Goal: Task Accomplishment & Management: Manage account settings

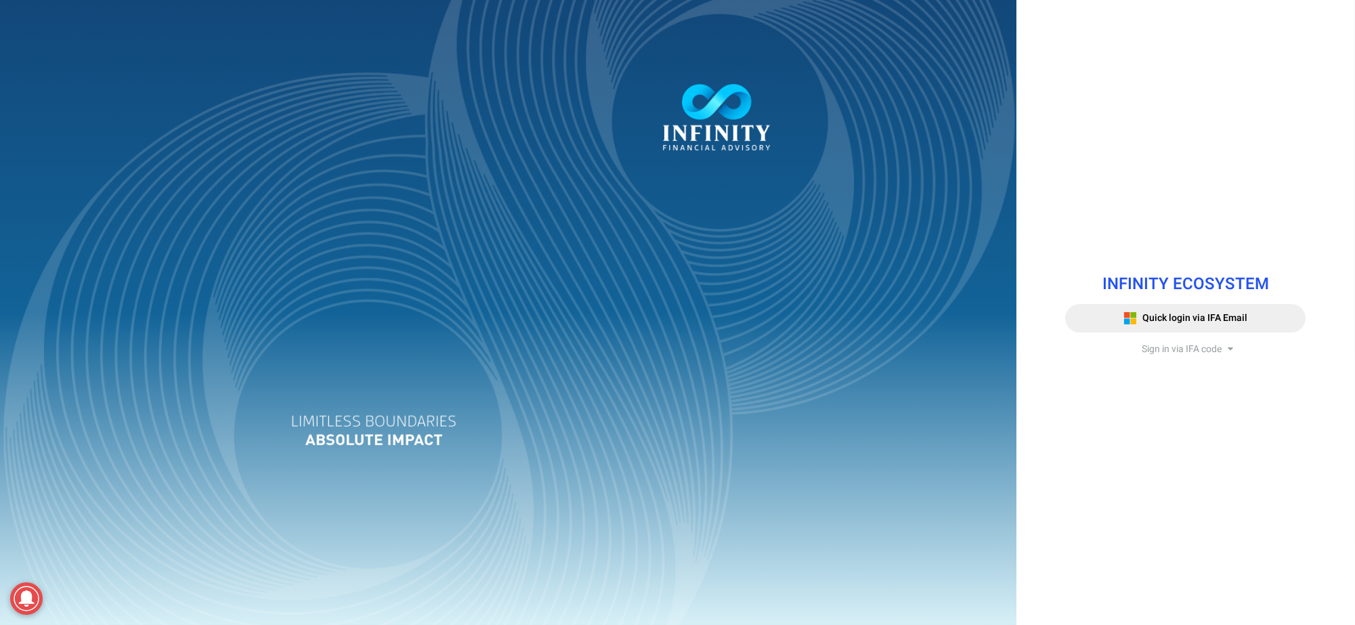
click at [677, 348] on span "Sign in via IFA code" at bounding box center [1182, 349] width 80 height 14
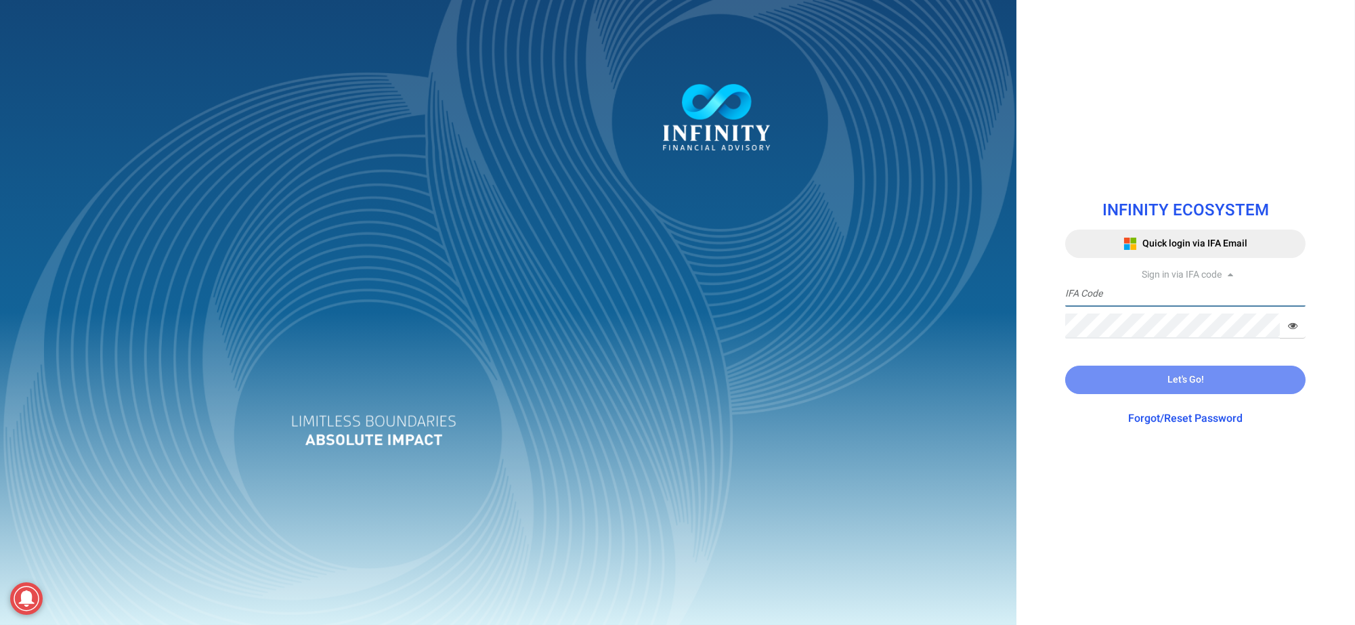
type input "IFA0052"
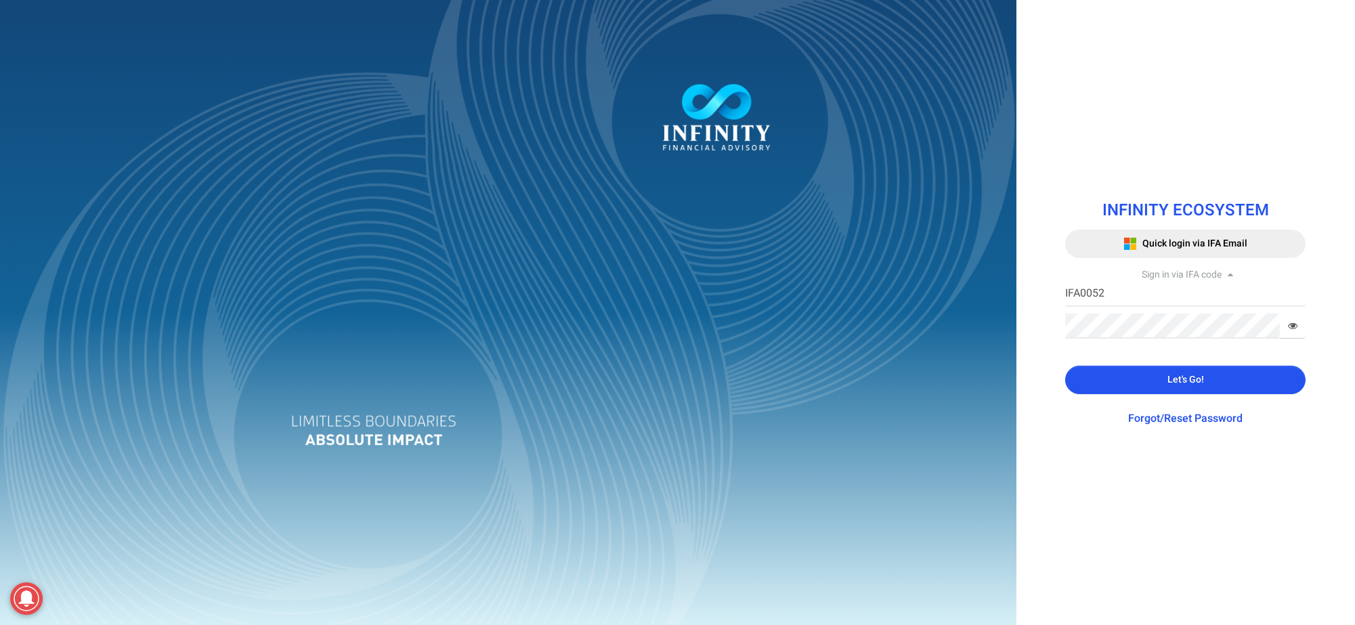
click at [677, 371] on button "Let's Go!" at bounding box center [1185, 380] width 240 height 28
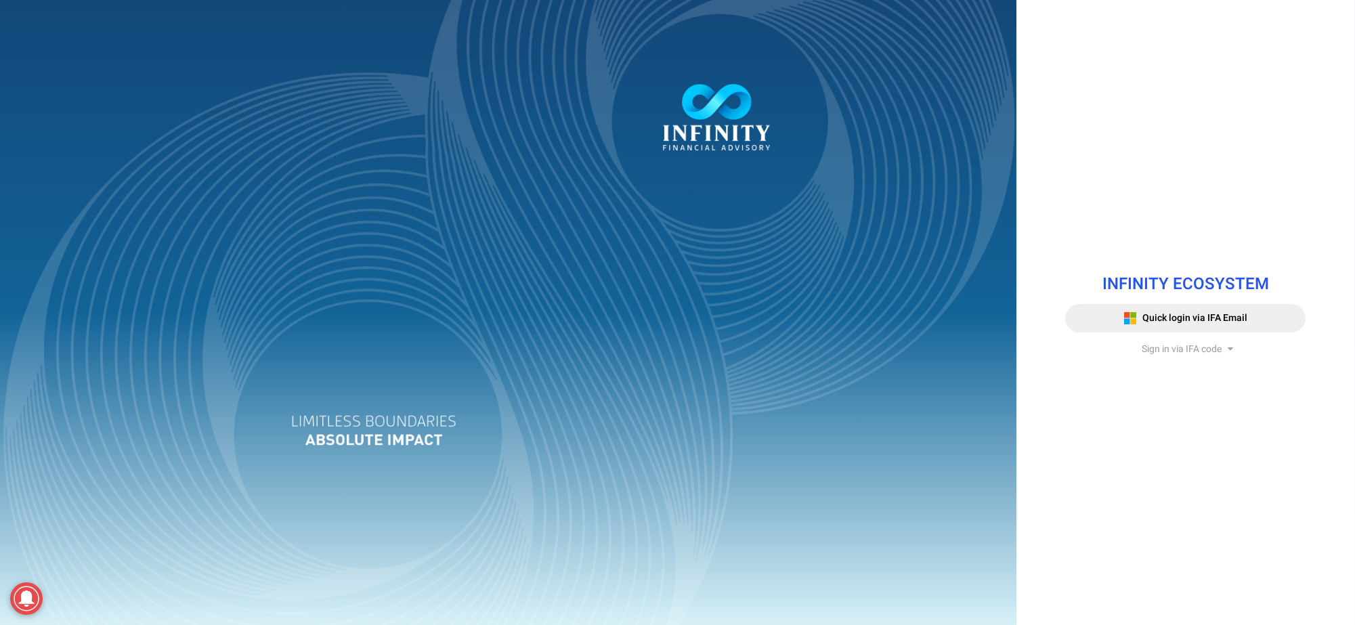
click at [1190, 350] on span "Sign in via IFA code" at bounding box center [1182, 349] width 80 height 14
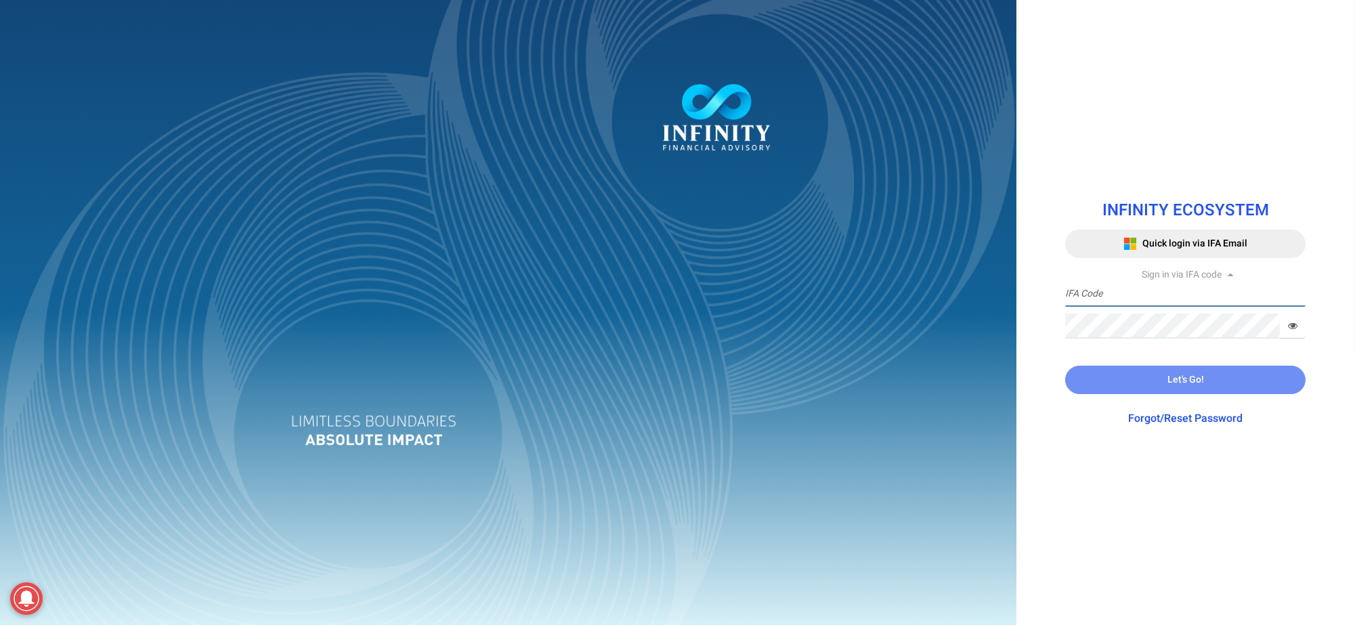
type input "IFA0052"
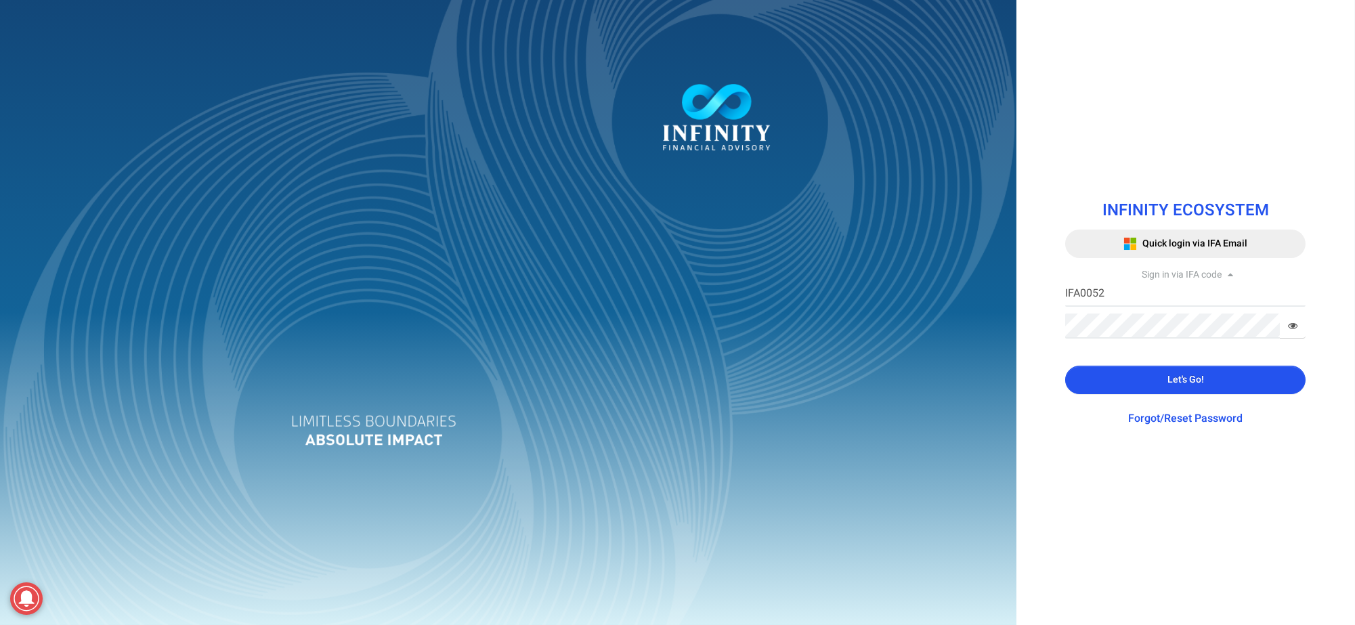
click at [1142, 368] on button "Let's Go!" at bounding box center [1185, 380] width 240 height 28
